Goal: Find specific page/section: Find specific page/section

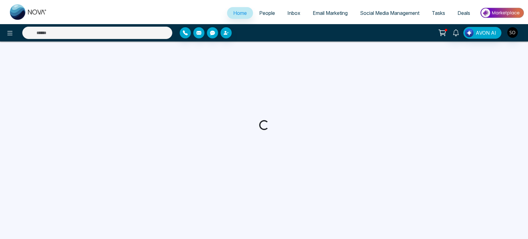
select select "*"
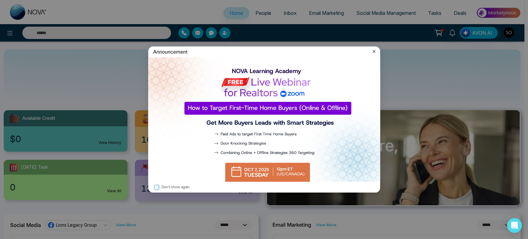
click at [372, 49] on icon at bounding box center [374, 51] width 6 height 6
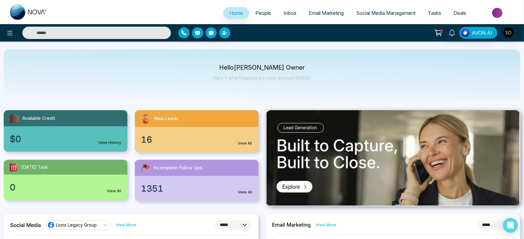
click at [264, 13] on span "People" at bounding box center [263, 13] width 16 height 6
